Goal: Check status: Check status

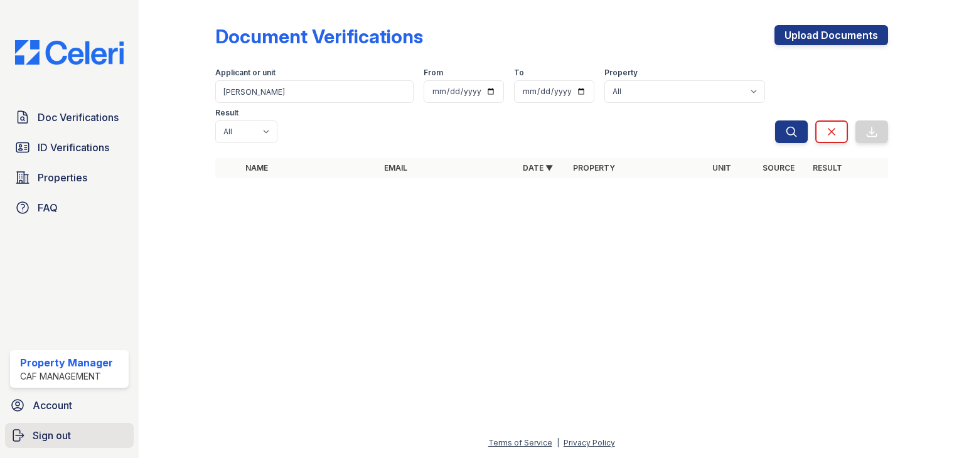
click at [56, 435] on span "Sign out" at bounding box center [52, 435] width 38 height 15
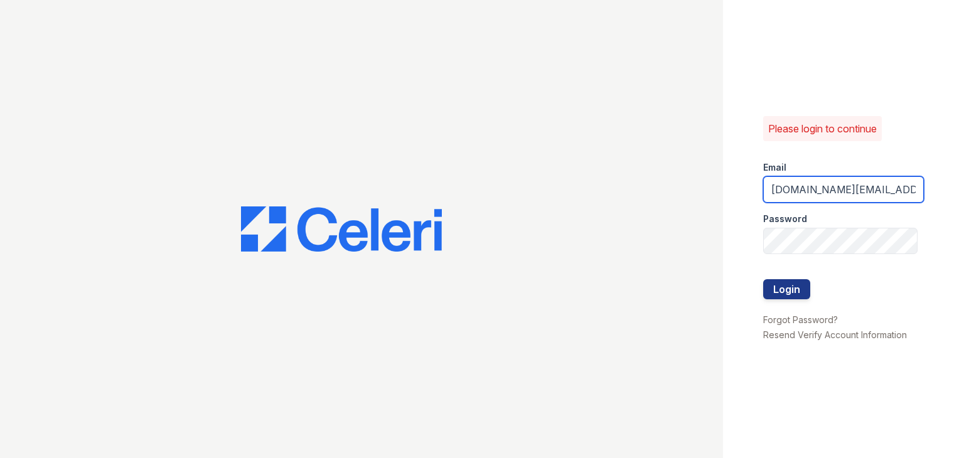
click at [836, 184] on input "Thornbury.am@cafmanagement.com" at bounding box center [843, 189] width 161 height 26
drag, startPoint x: 836, startPoint y: 186, endPoint x: 730, endPoint y: 189, distance: 105.5
click at [730, 189] on div "Please login to continue Email Thornbury.am@cafmanagement.com Password Login Fo…" at bounding box center [843, 229] width 241 height 458
type input "avalon.pm@cafmanagement.com"
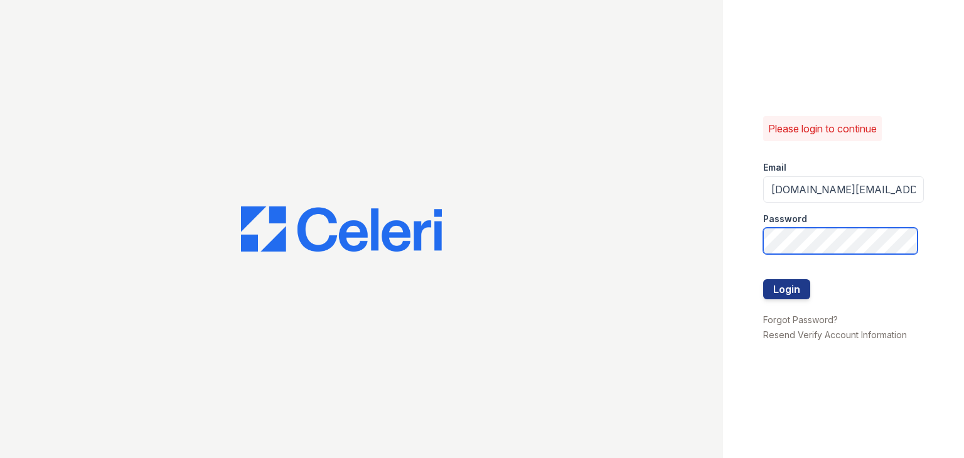
click at [763, 279] on button "Login" at bounding box center [786, 289] width 47 height 20
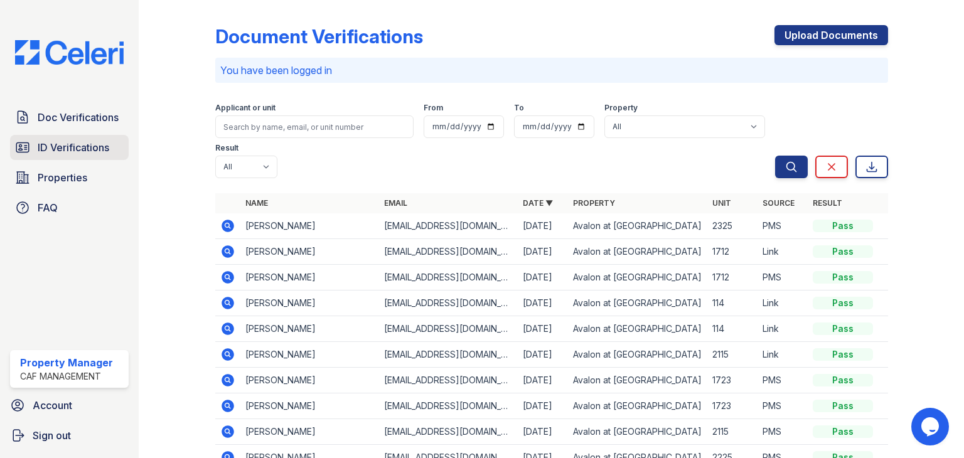
click at [110, 155] on link "ID Verifications" at bounding box center [69, 147] width 119 height 25
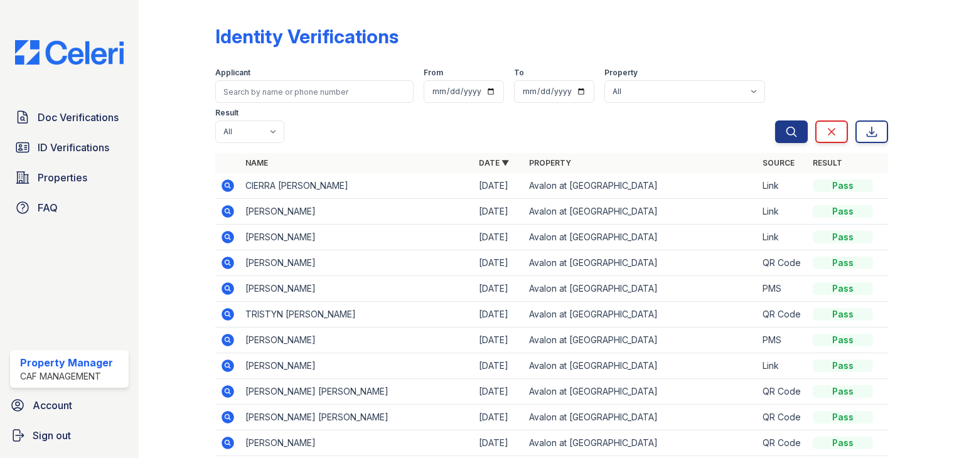
click at [233, 185] on icon at bounding box center [227, 185] width 13 height 13
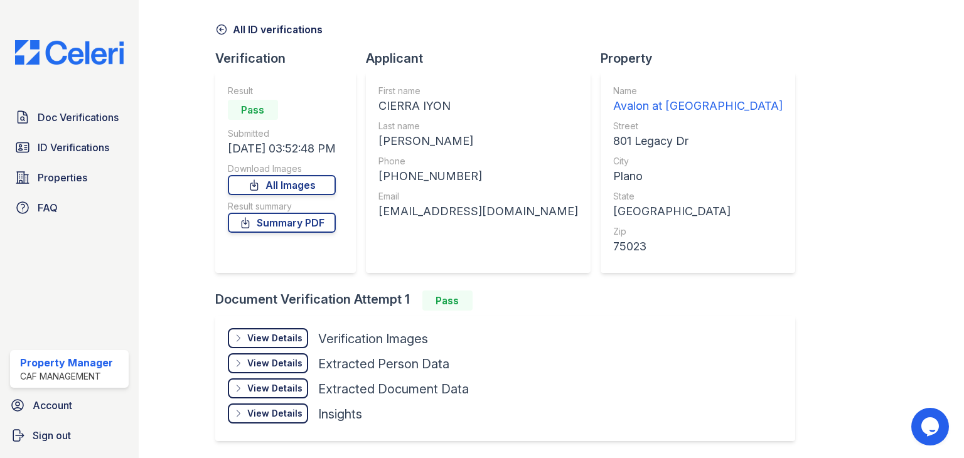
scroll to position [63, 0]
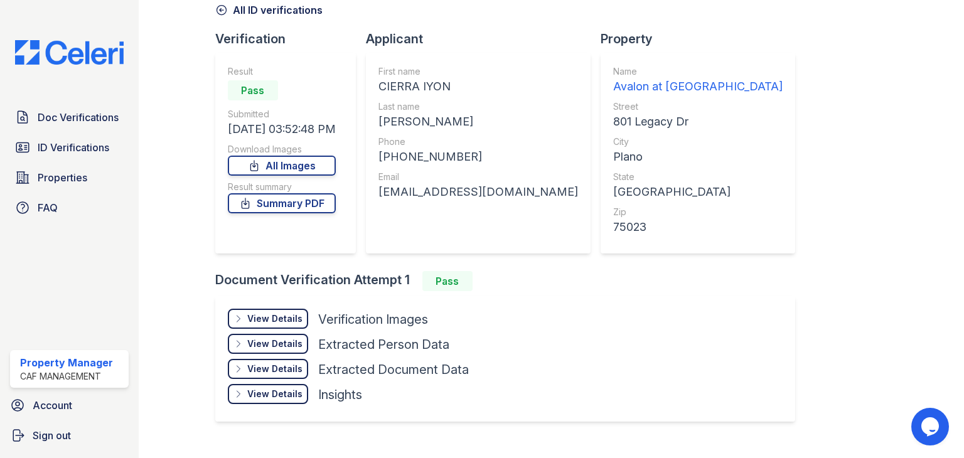
click at [267, 311] on div "View Details Details" at bounding box center [268, 319] width 80 height 20
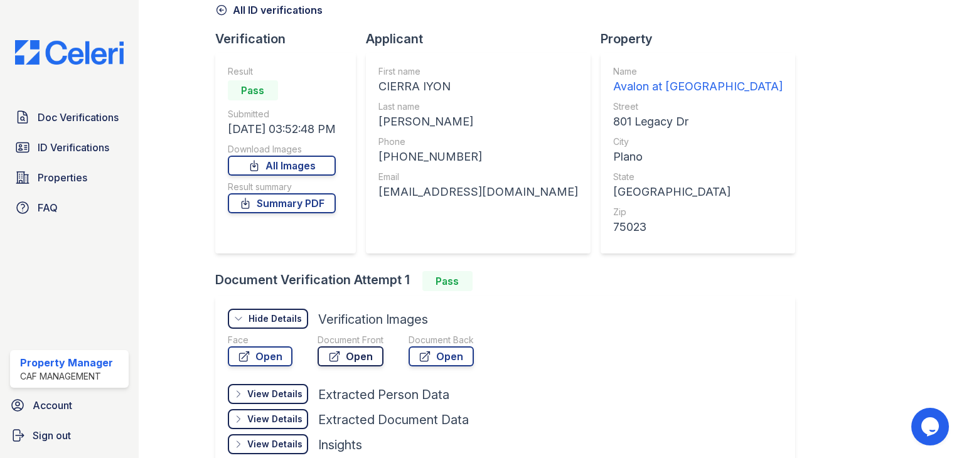
click at [339, 354] on icon at bounding box center [334, 356] width 13 height 13
click at [260, 347] on link "Open" at bounding box center [260, 356] width 65 height 20
click at [38, 144] on span "ID Verifications" at bounding box center [74, 147] width 72 height 15
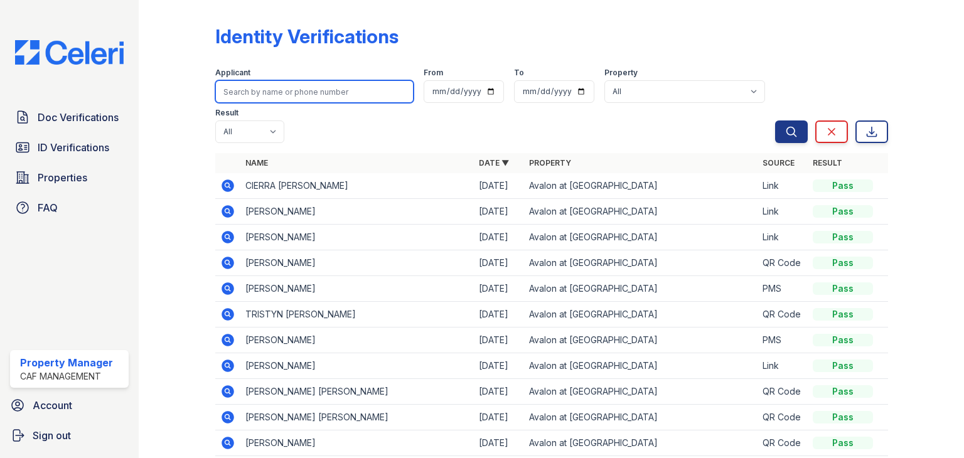
click at [333, 88] on input "search" at bounding box center [314, 91] width 198 height 23
type input "jessica"
click at [775, 120] on button "Search" at bounding box center [791, 131] width 33 height 23
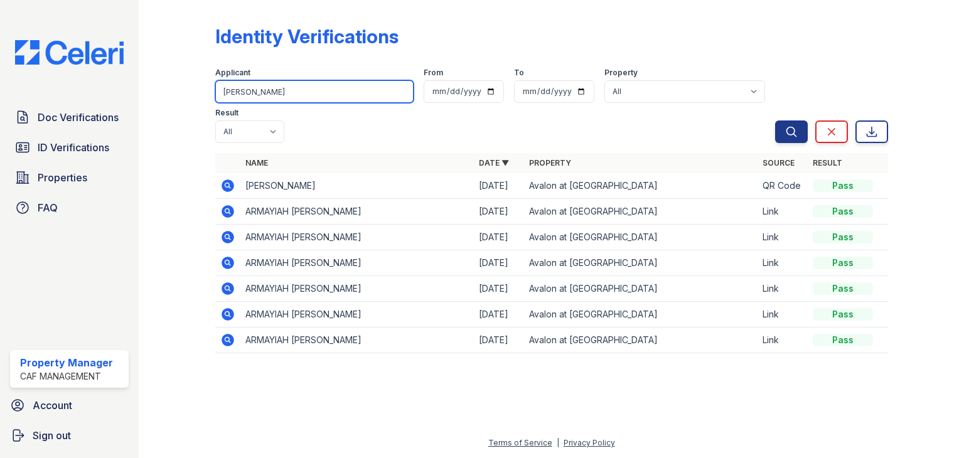
click at [291, 83] on input "jessica" at bounding box center [314, 91] width 198 height 23
click at [292, 83] on input "jessica" at bounding box center [314, 91] width 198 height 23
type input "newsome"
click at [775, 120] on button "Search" at bounding box center [791, 131] width 33 height 23
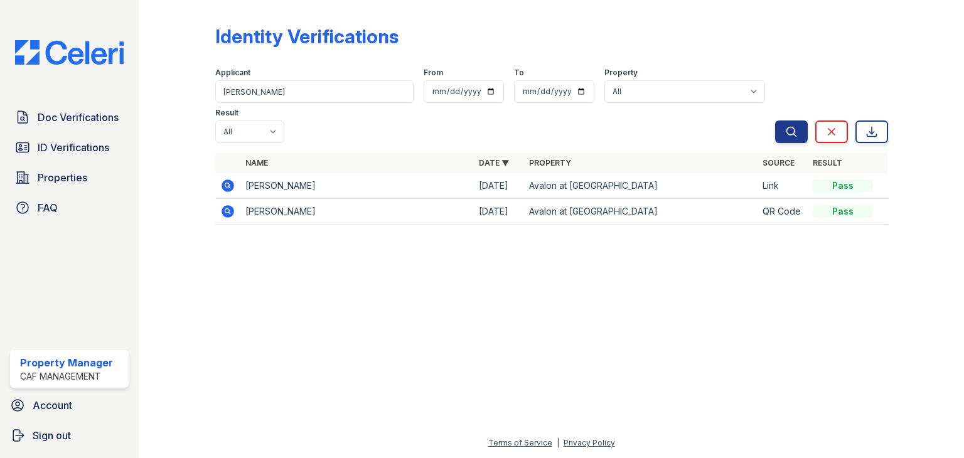
click at [235, 178] on icon at bounding box center [227, 185] width 15 height 15
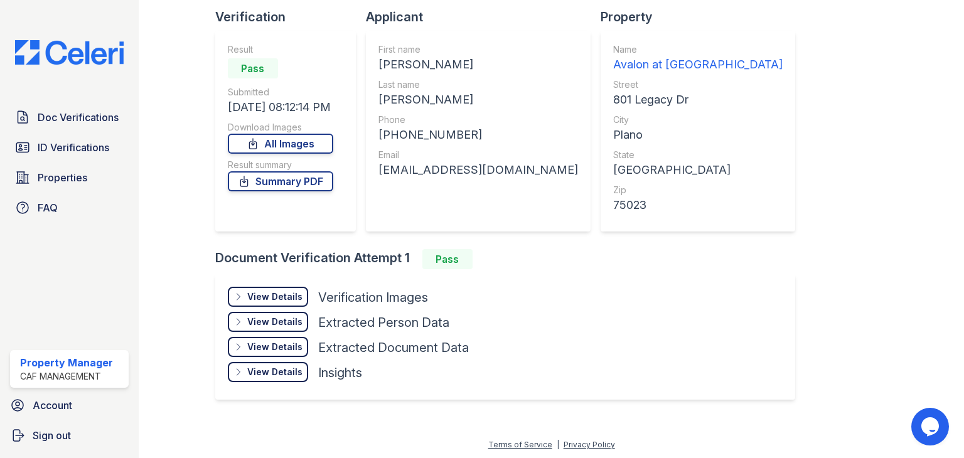
click at [283, 299] on div "View Details" at bounding box center [274, 296] width 55 height 13
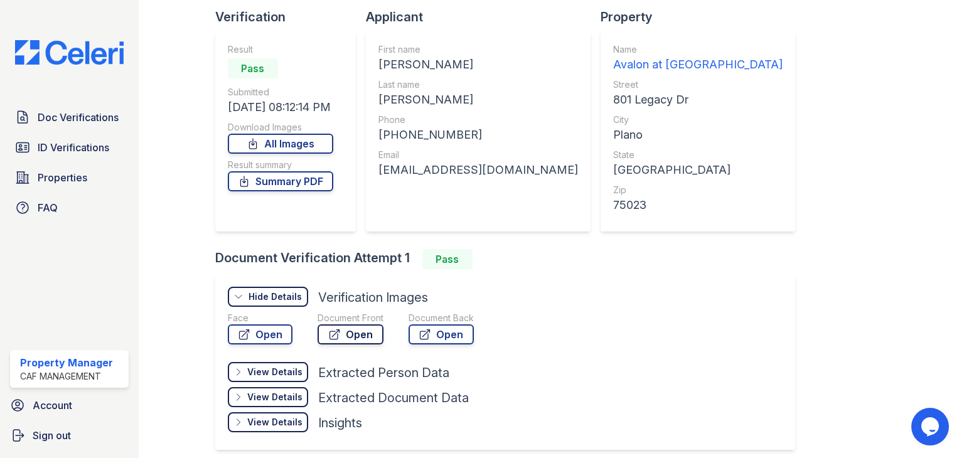
click at [354, 334] on link "Open" at bounding box center [350, 334] width 66 height 20
click at [263, 320] on div "Face" at bounding box center [260, 318] width 65 height 13
click at [262, 331] on link "Open" at bounding box center [260, 334] width 65 height 20
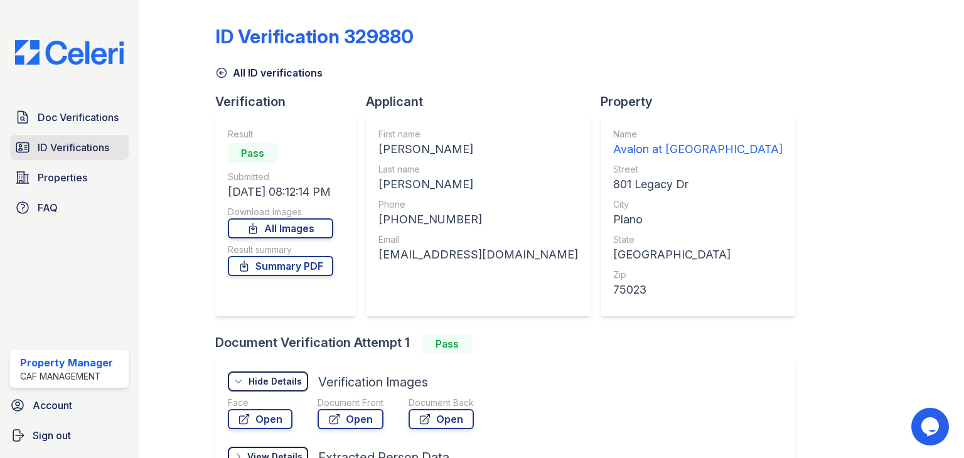
click at [63, 146] on span "ID Verifications" at bounding box center [74, 147] width 72 height 15
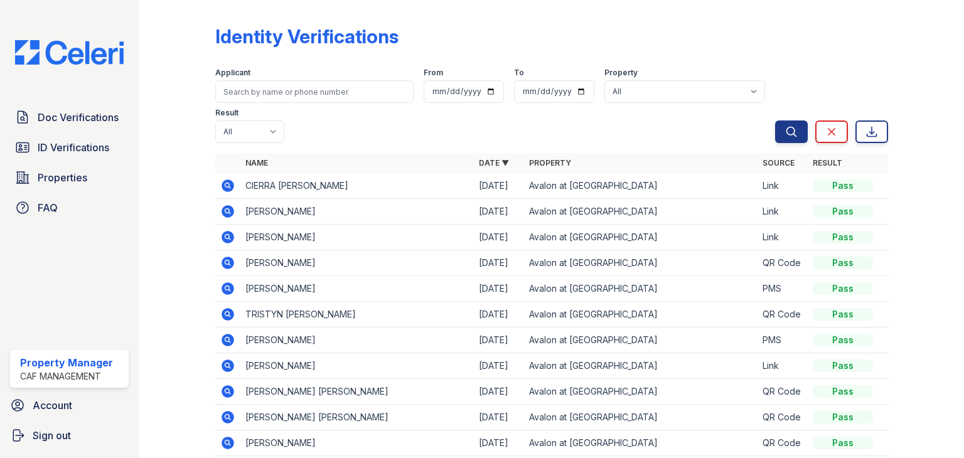
click at [231, 211] on icon at bounding box center [227, 211] width 13 height 13
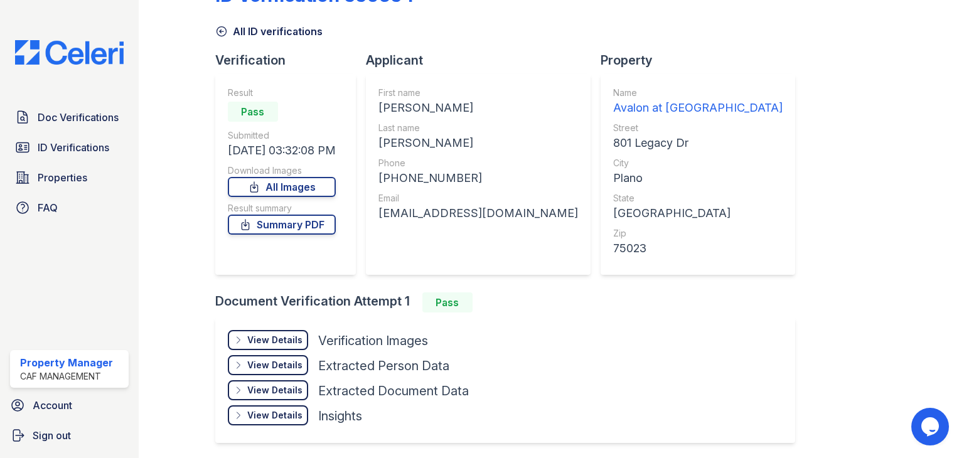
scroll to position [85, 0]
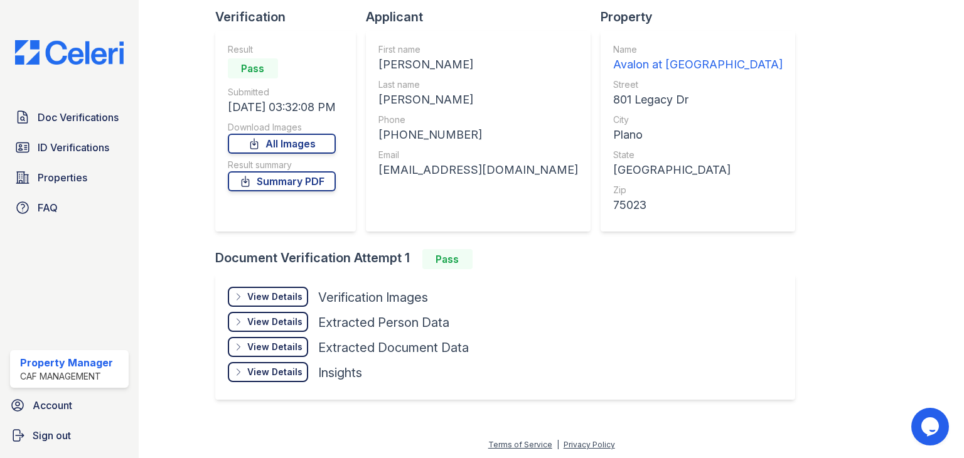
drag, startPoint x: 270, startPoint y: 294, endPoint x: 306, endPoint y: 317, distance: 42.6
click at [269, 294] on div "View Details" at bounding box center [274, 296] width 55 height 13
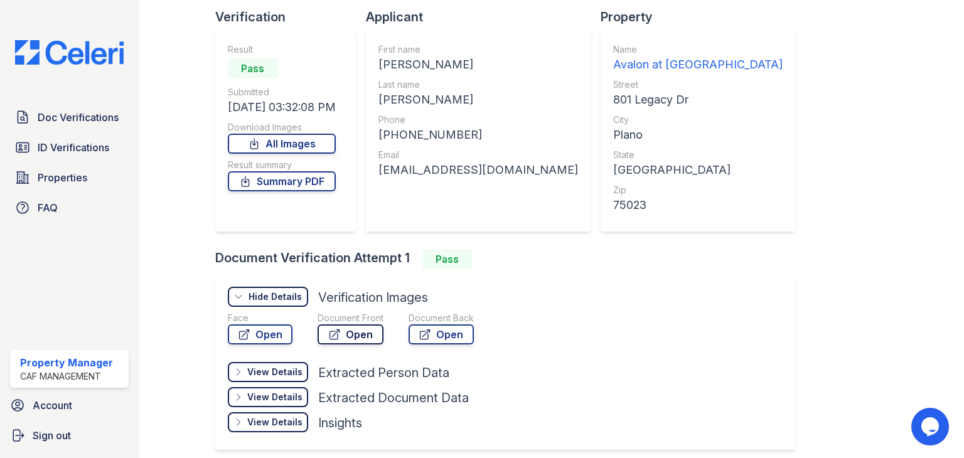
click at [325, 328] on link "Open" at bounding box center [350, 334] width 66 height 20
click at [271, 328] on link "Open" at bounding box center [260, 334] width 65 height 20
